Goal: Navigation & Orientation: Find specific page/section

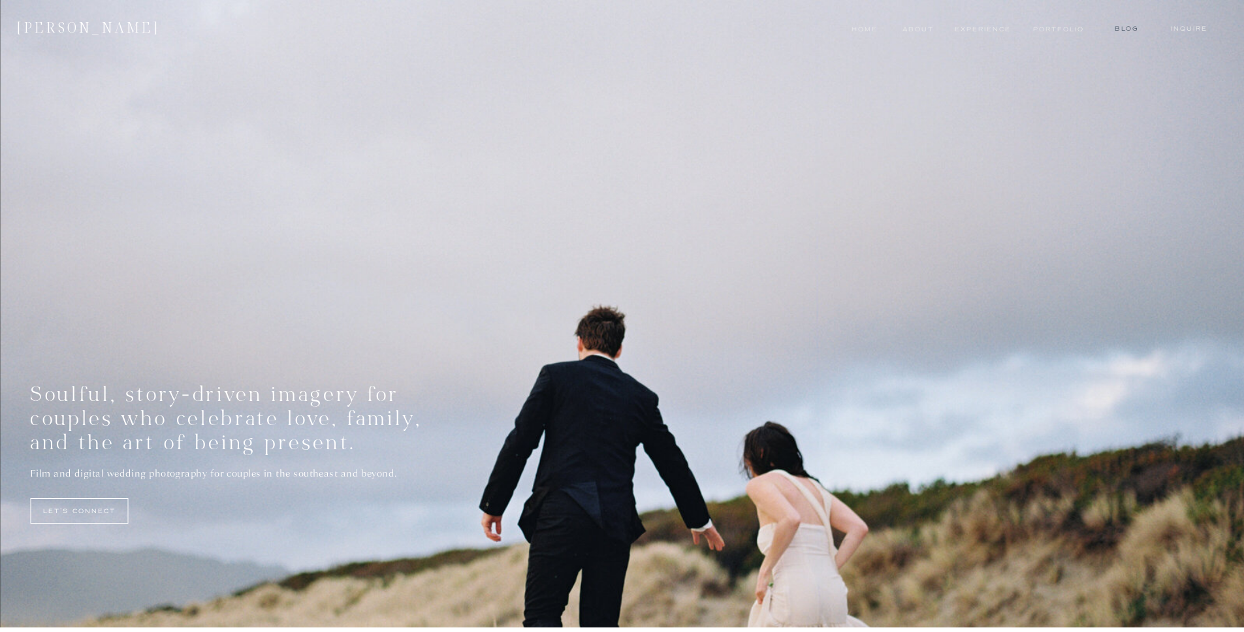
click at [1129, 29] on nav "blog" at bounding box center [1126, 29] width 51 height 10
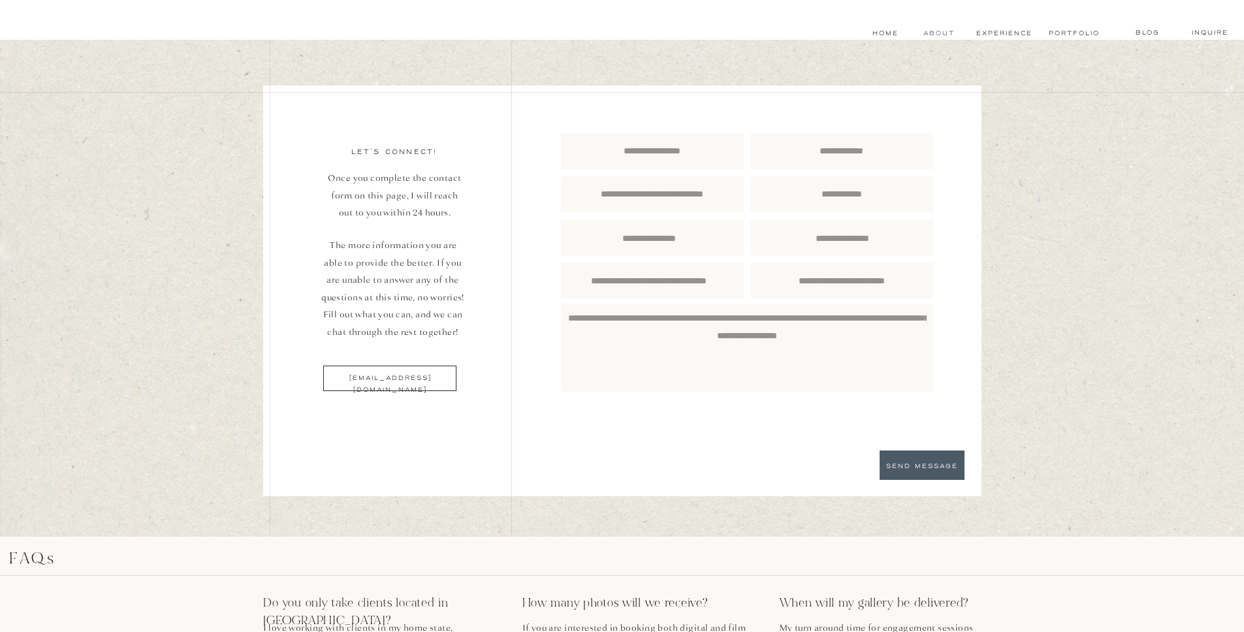
click at [943, 33] on nav "About" at bounding box center [938, 33] width 29 height 10
